Goal: Check status: Check status

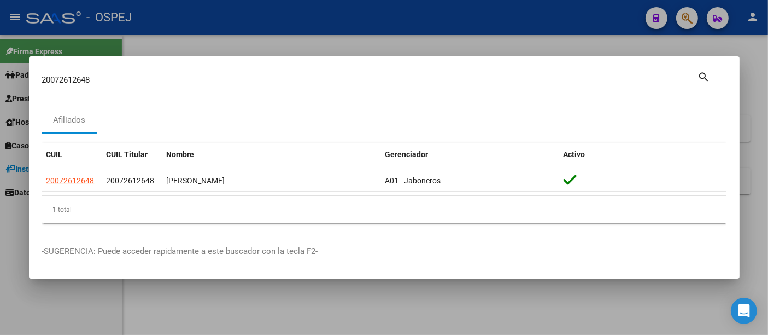
click at [266, 81] on input "20072612648" at bounding box center [370, 80] width 656 height 10
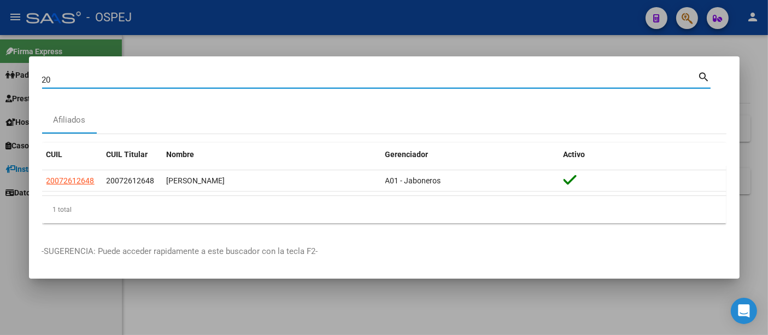
type input "2"
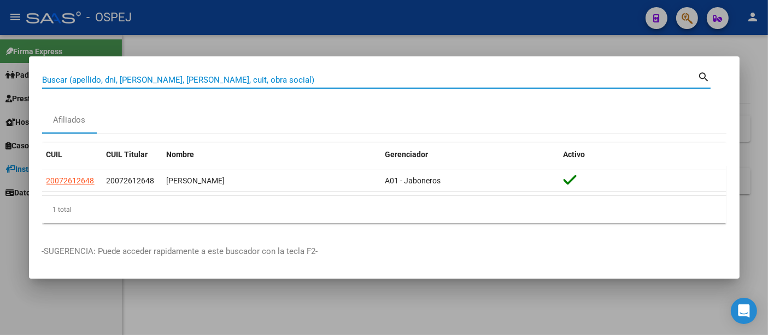
paste input "7951305338"
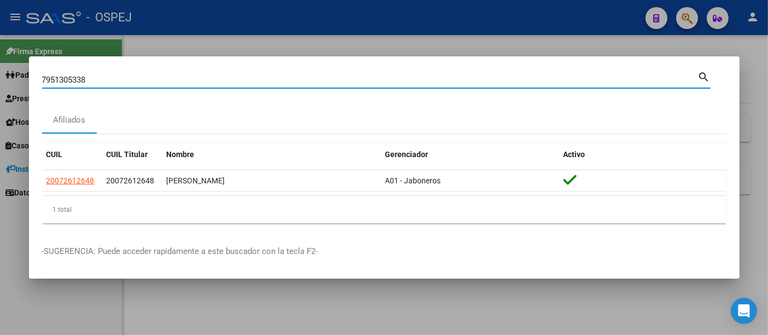
type input "7951305338"
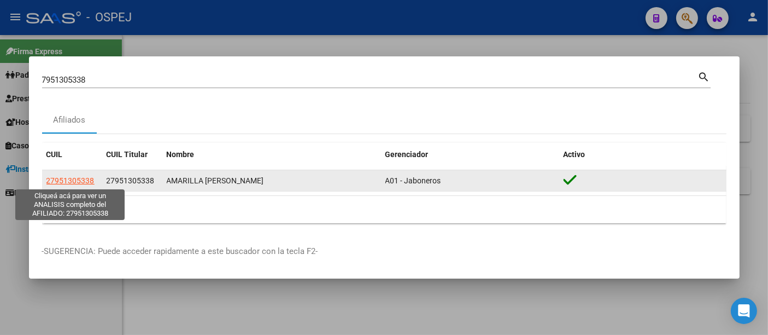
click at [79, 181] on span "27951305338" at bounding box center [70, 180] width 48 height 9
type textarea "27951305338"
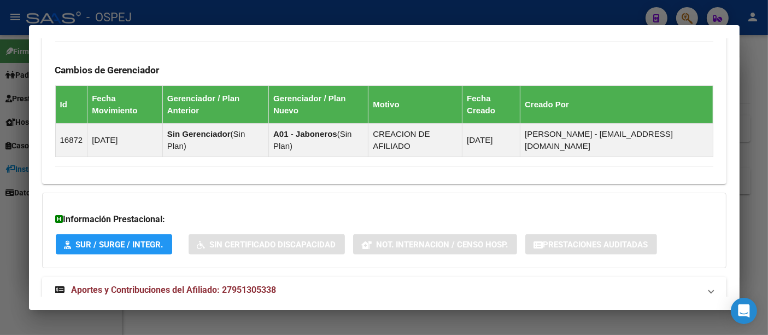
scroll to position [654, 0]
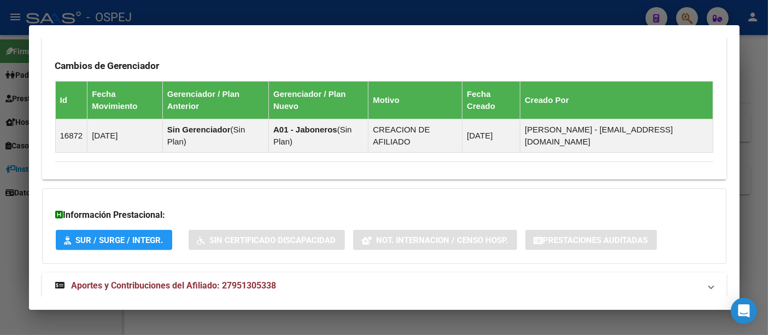
click at [237, 280] on span "Aportes y Contribuciones del Afiliado: 27951305338" at bounding box center [174, 285] width 205 height 10
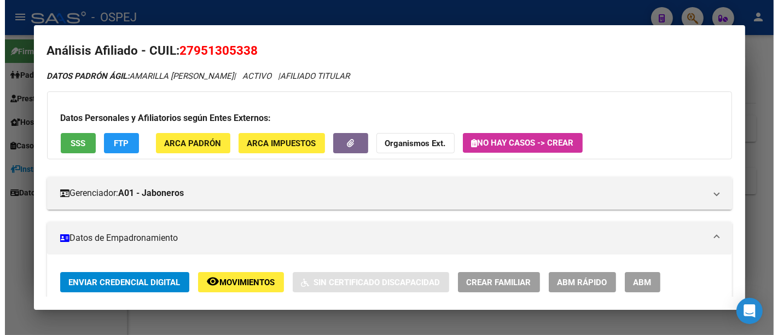
scroll to position [0, 0]
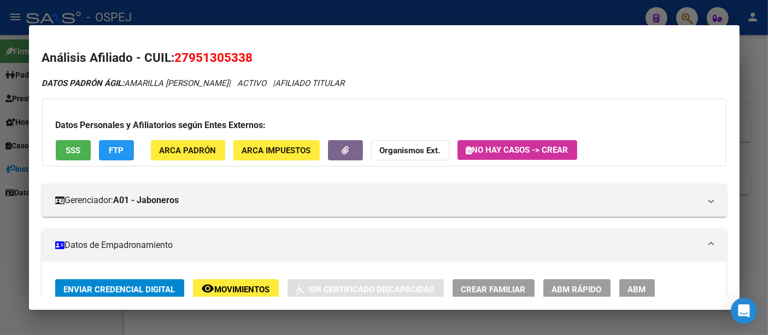
click at [507, 6] on div at bounding box center [384, 167] width 768 height 335
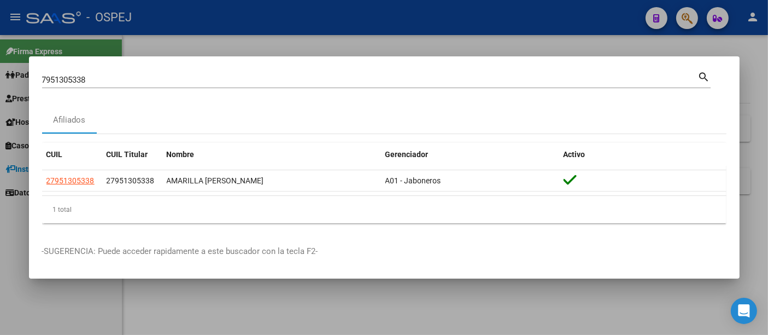
click at [522, 17] on div at bounding box center [384, 167] width 768 height 335
